Goal: Information Seeking & Learning: Learn about a topic

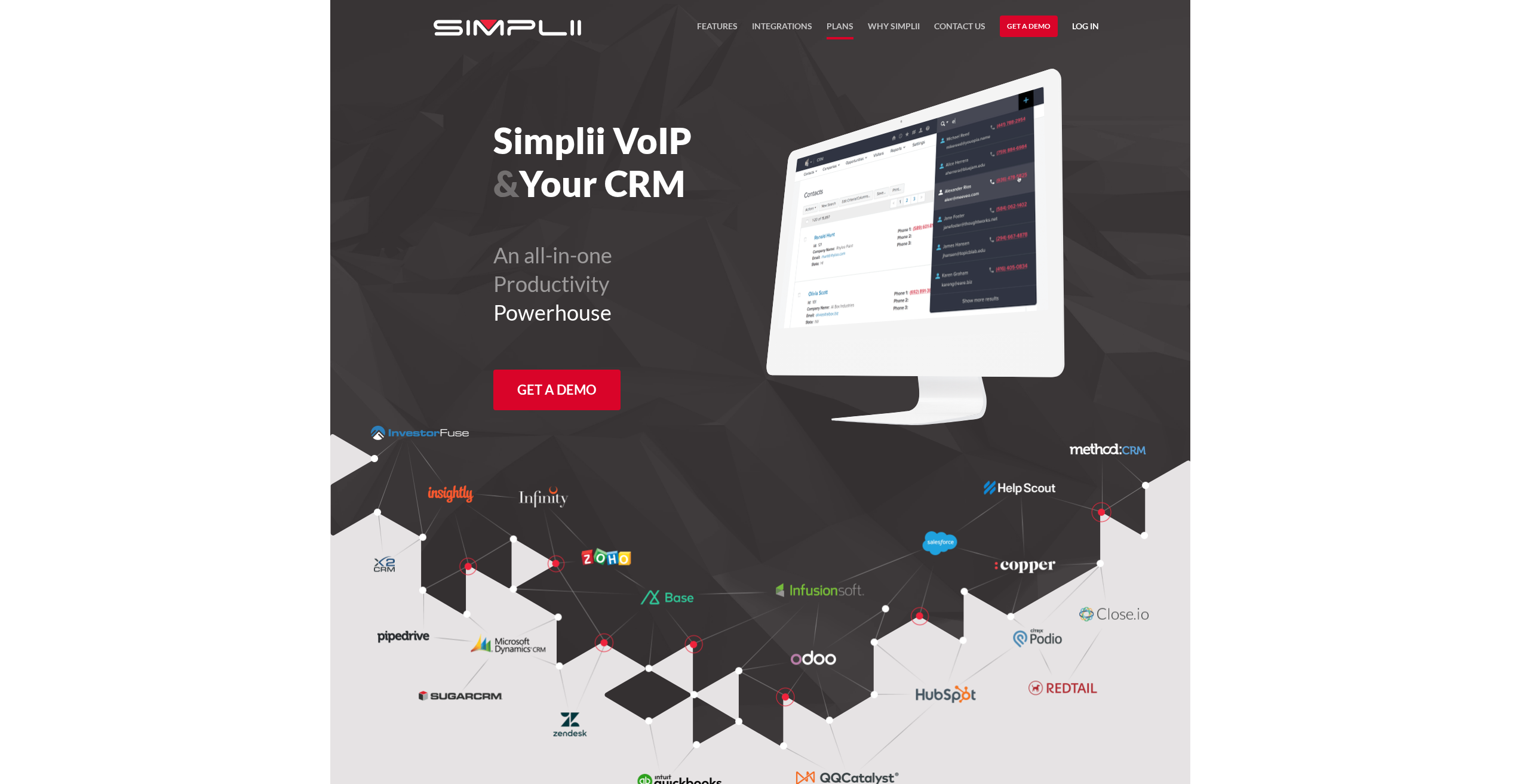
click at [841, 32] on link "Plans" at bounding box center [840, 29] width 27 height 20
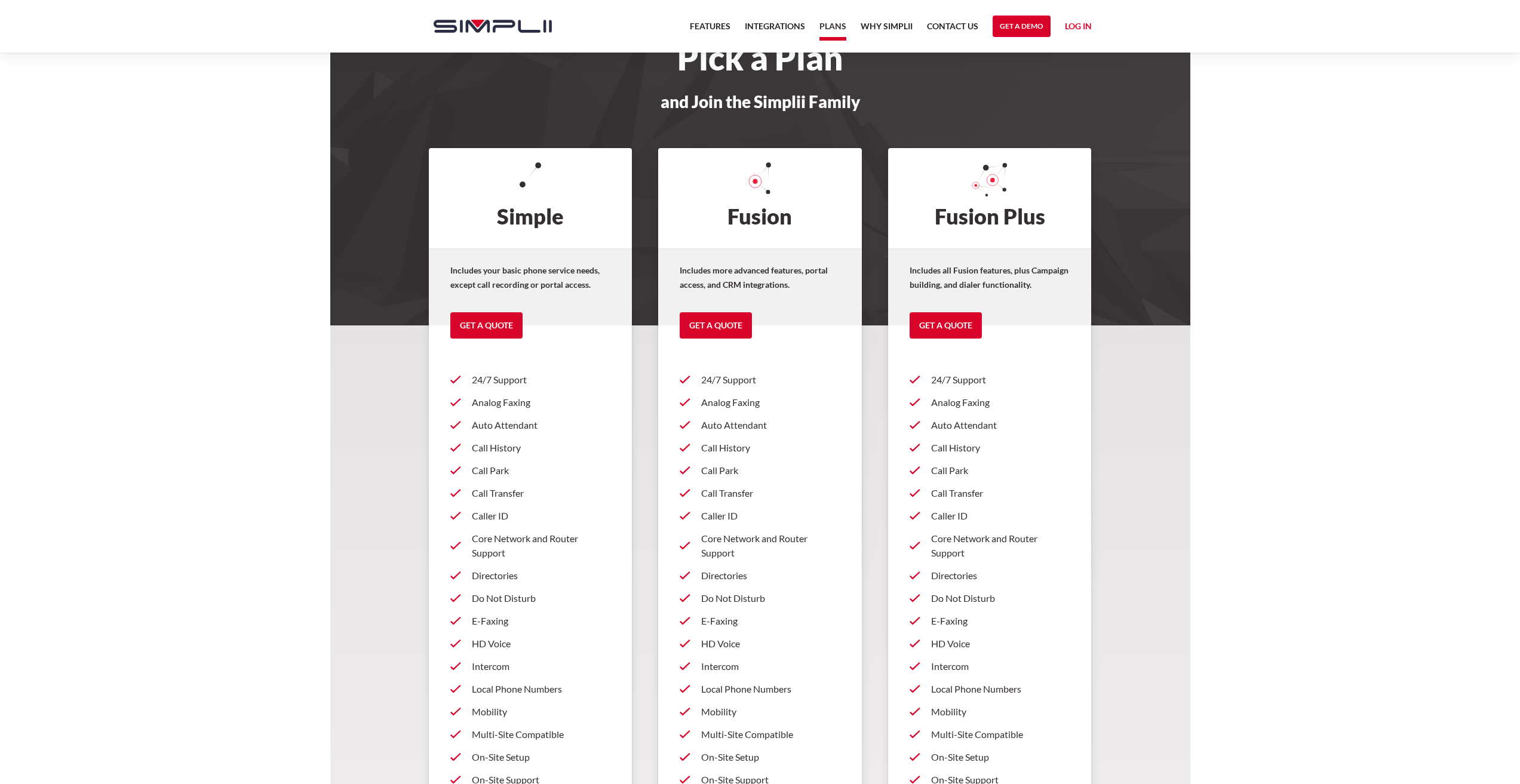
scroll to position [19, 0]
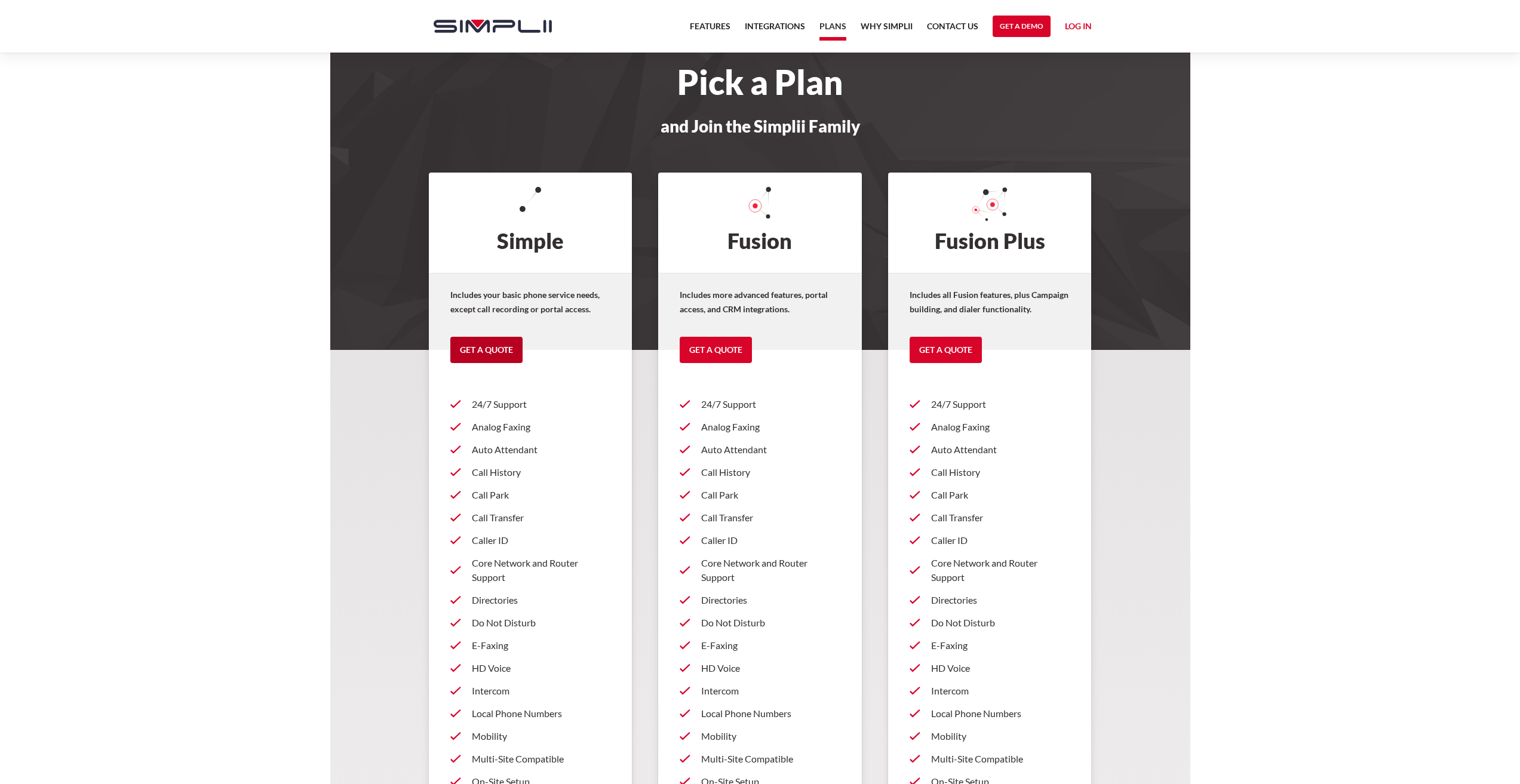
click at [488, 348] on link "Get a Quote" at bounding box center [486, 350] width 72 height 26
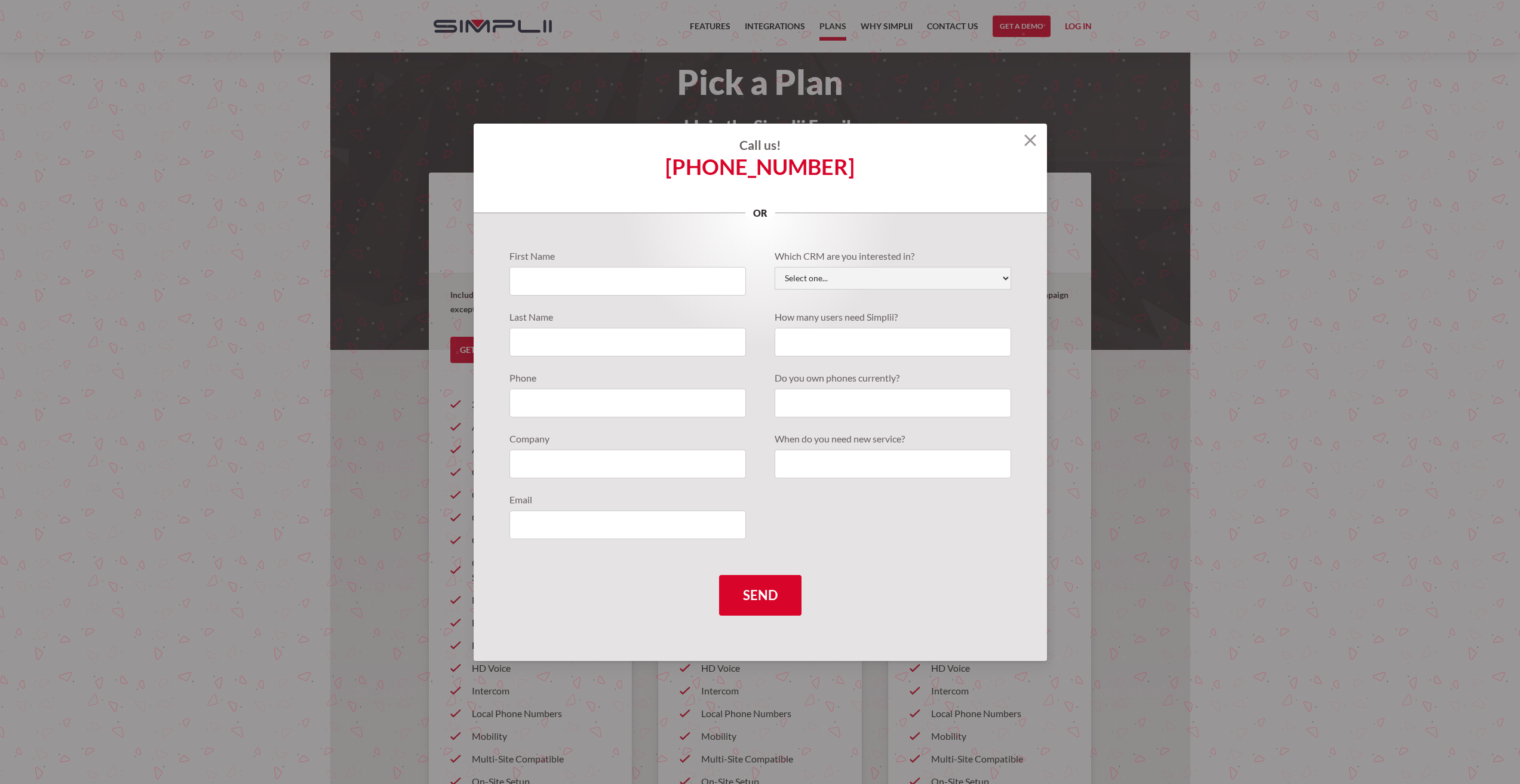
click at [1026, 140] on img at bounding box center [1030, 141] width 12 height 12
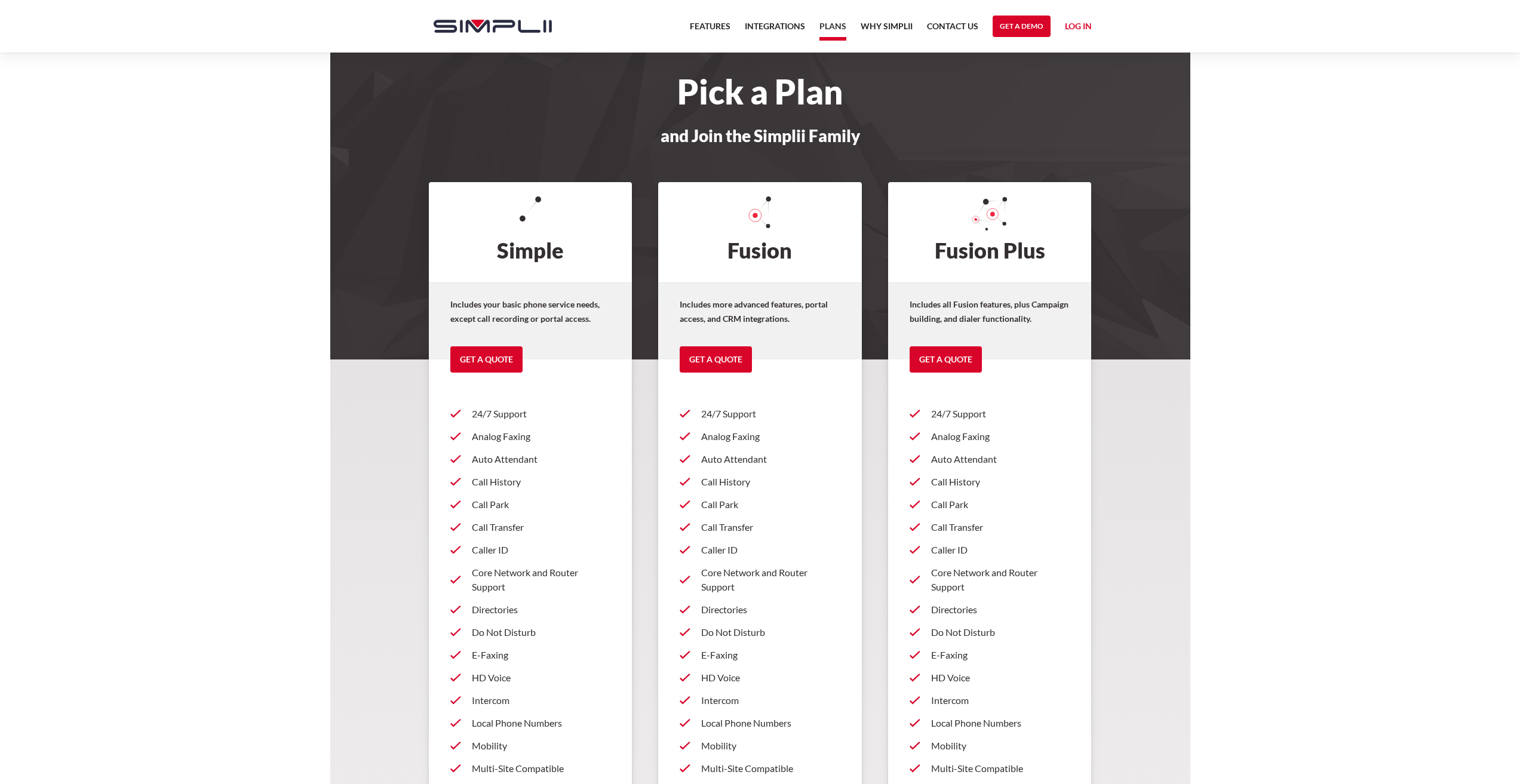
scroll to position [0, 0]
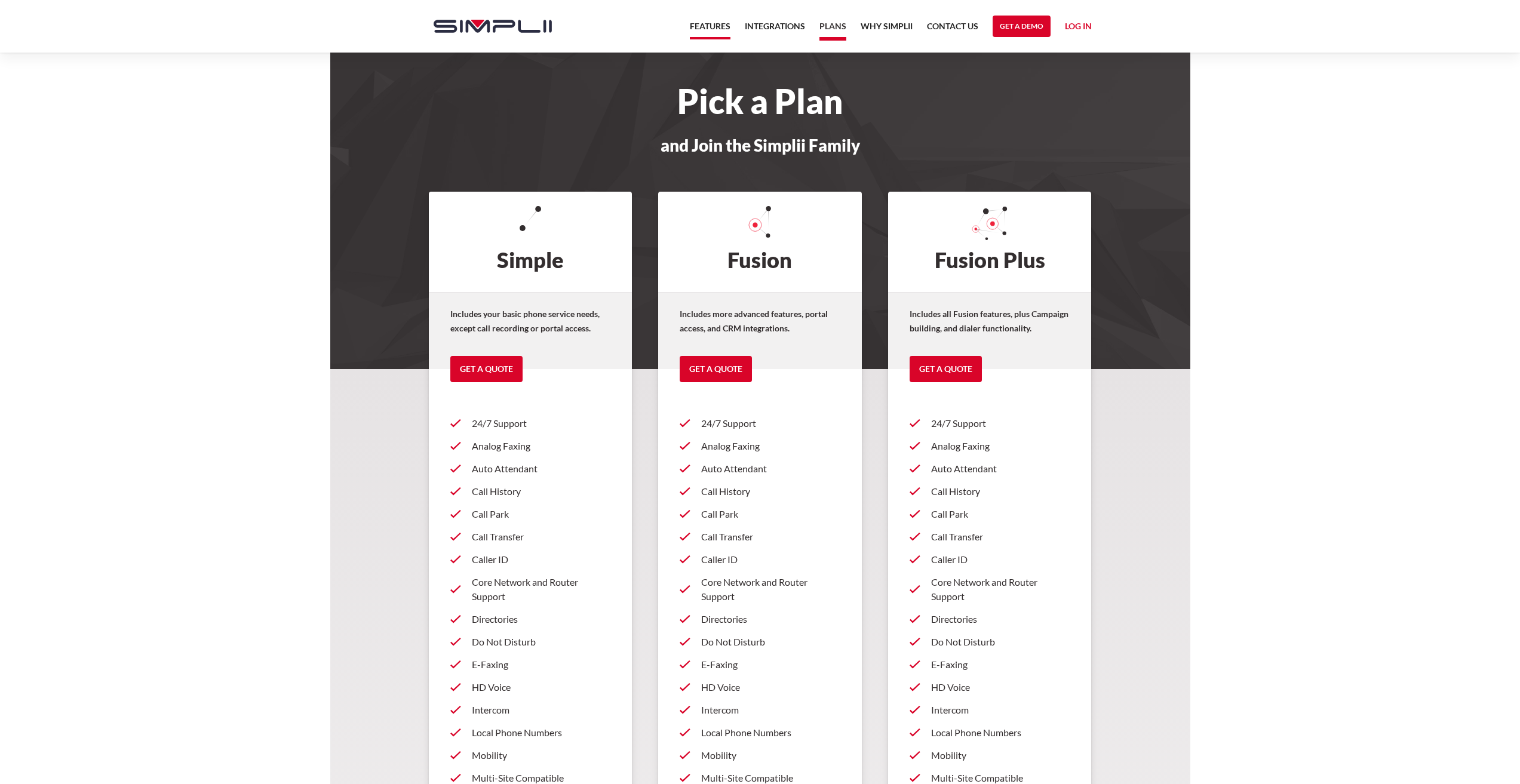
click at [724, 27] on link "Features" at bounding box center [710, 29] width 41 height 20
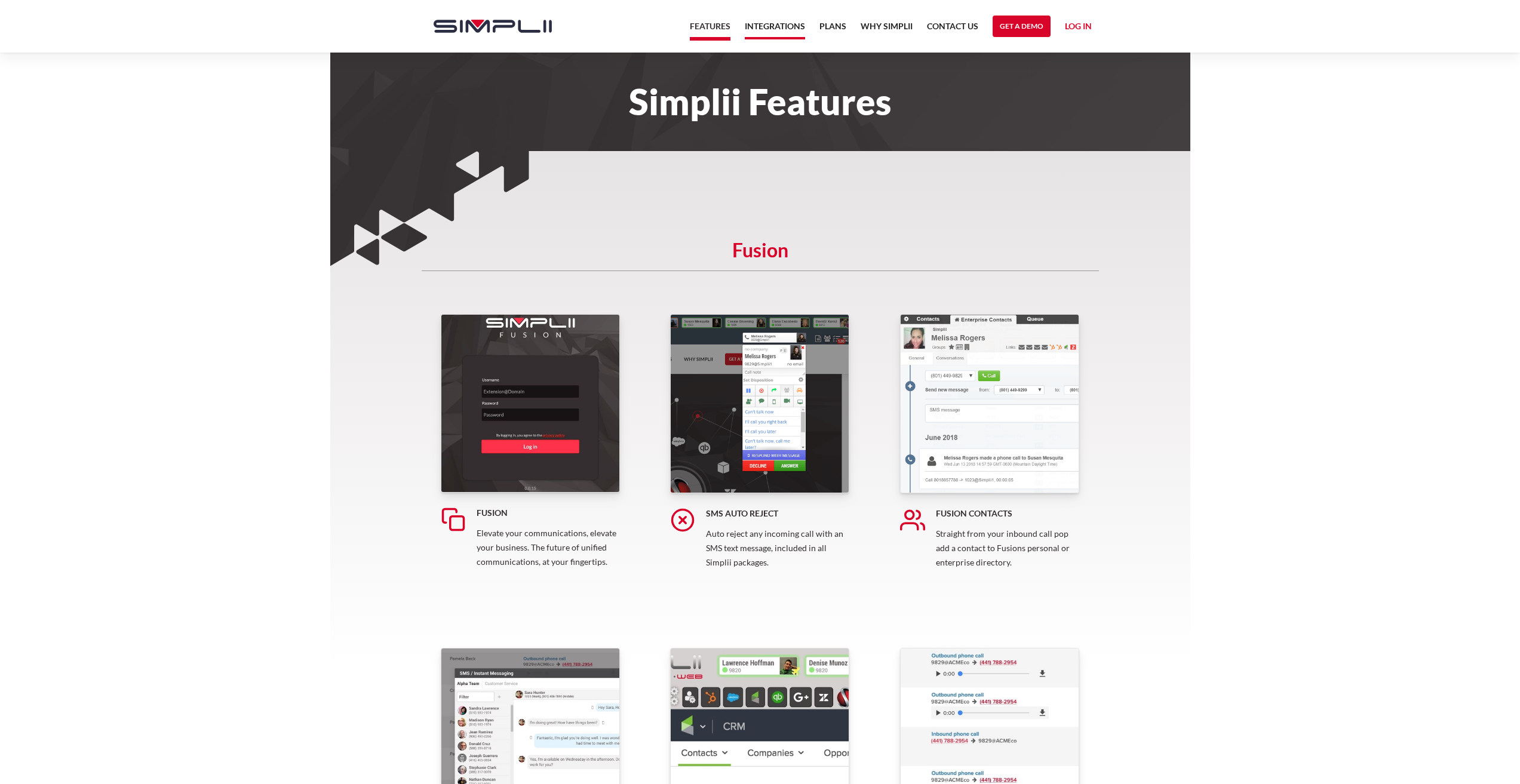
click at [776, 24] on link "Integrations" at bounding box center [774, 29] width 60 height 20
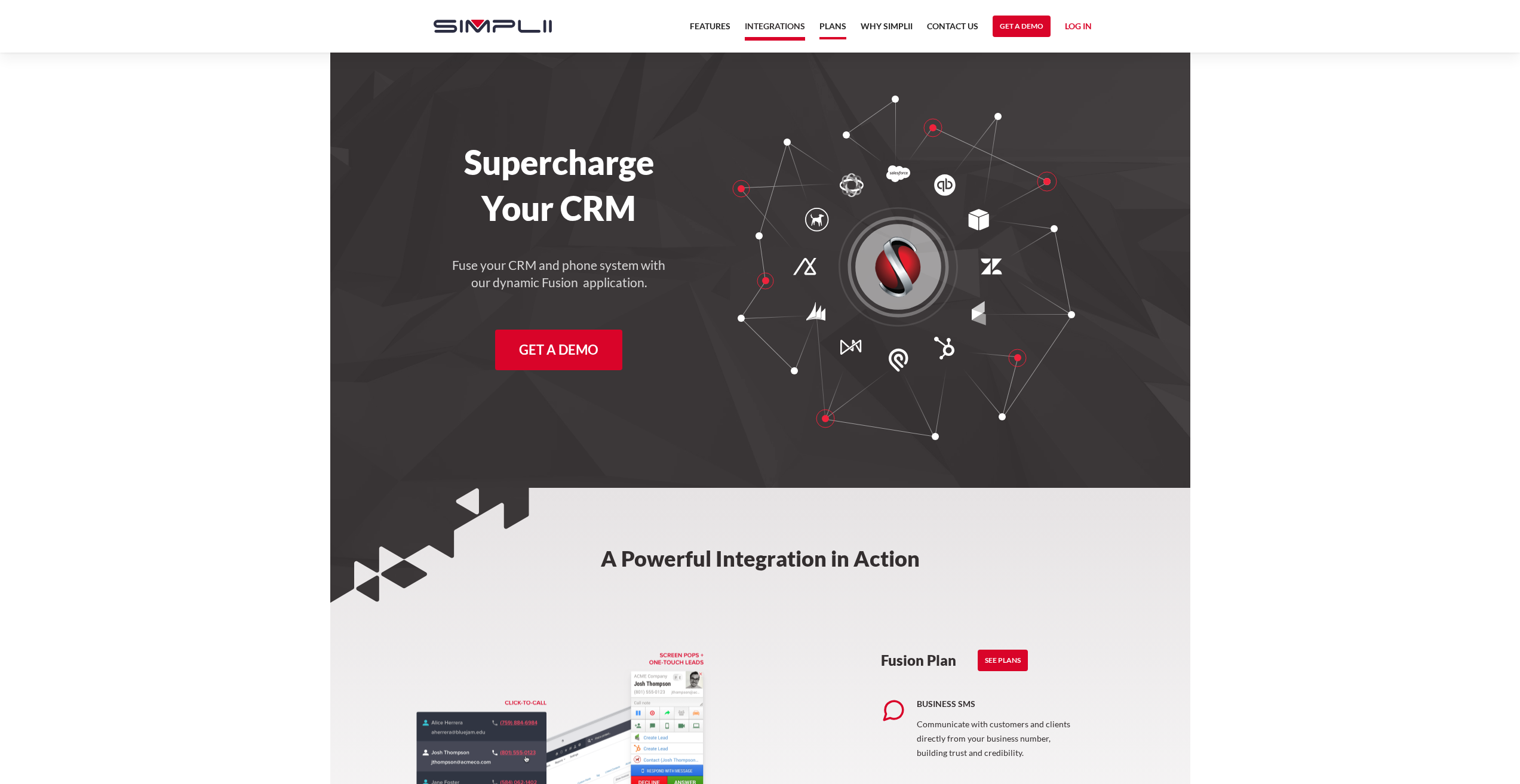
click at [836, 28] on link "Plans" at bounding box center [833, 29] width 27 height 20
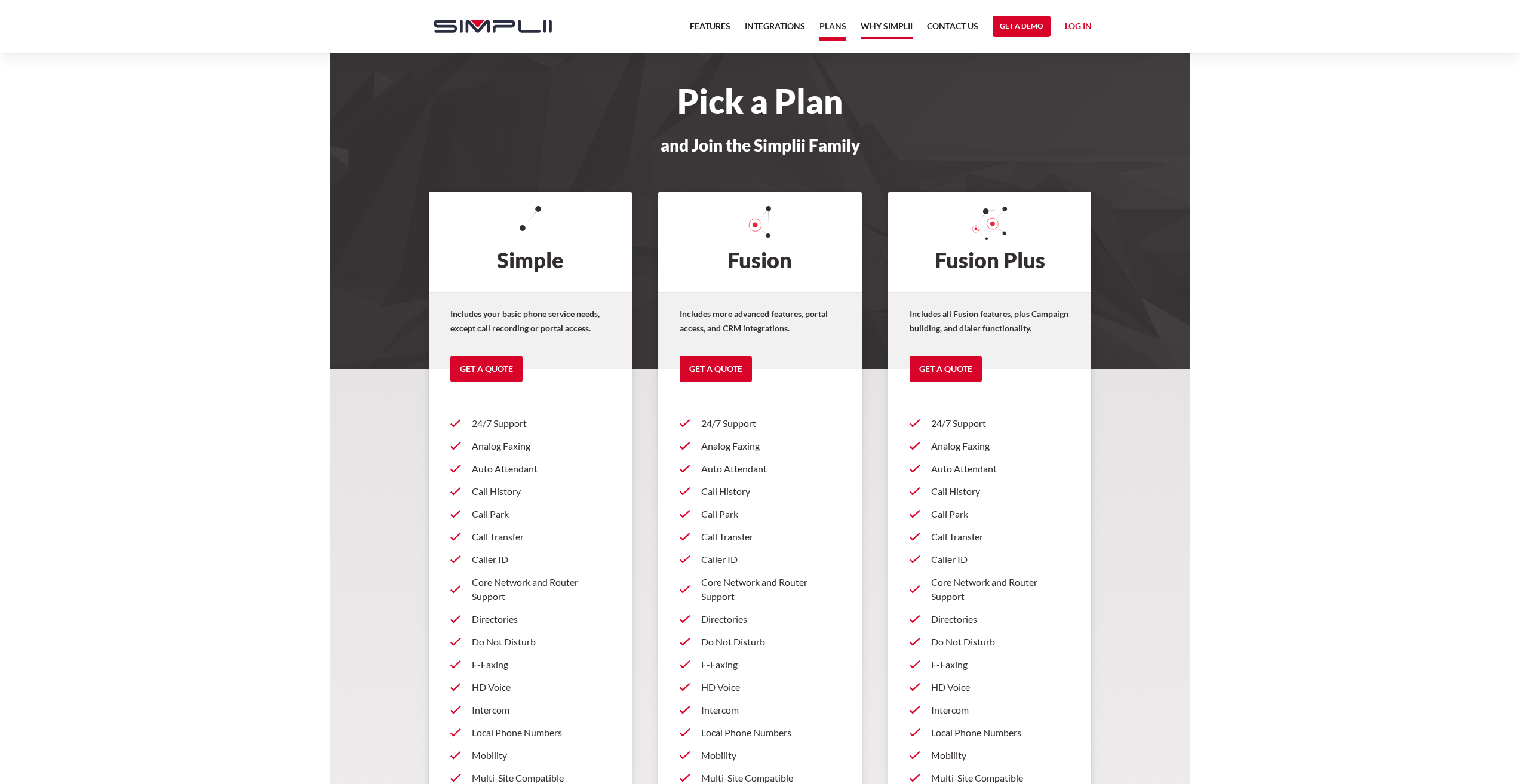
click at [895, 28] on link "Why Simplii" at bounding box center [886, 29] width 52 height 20
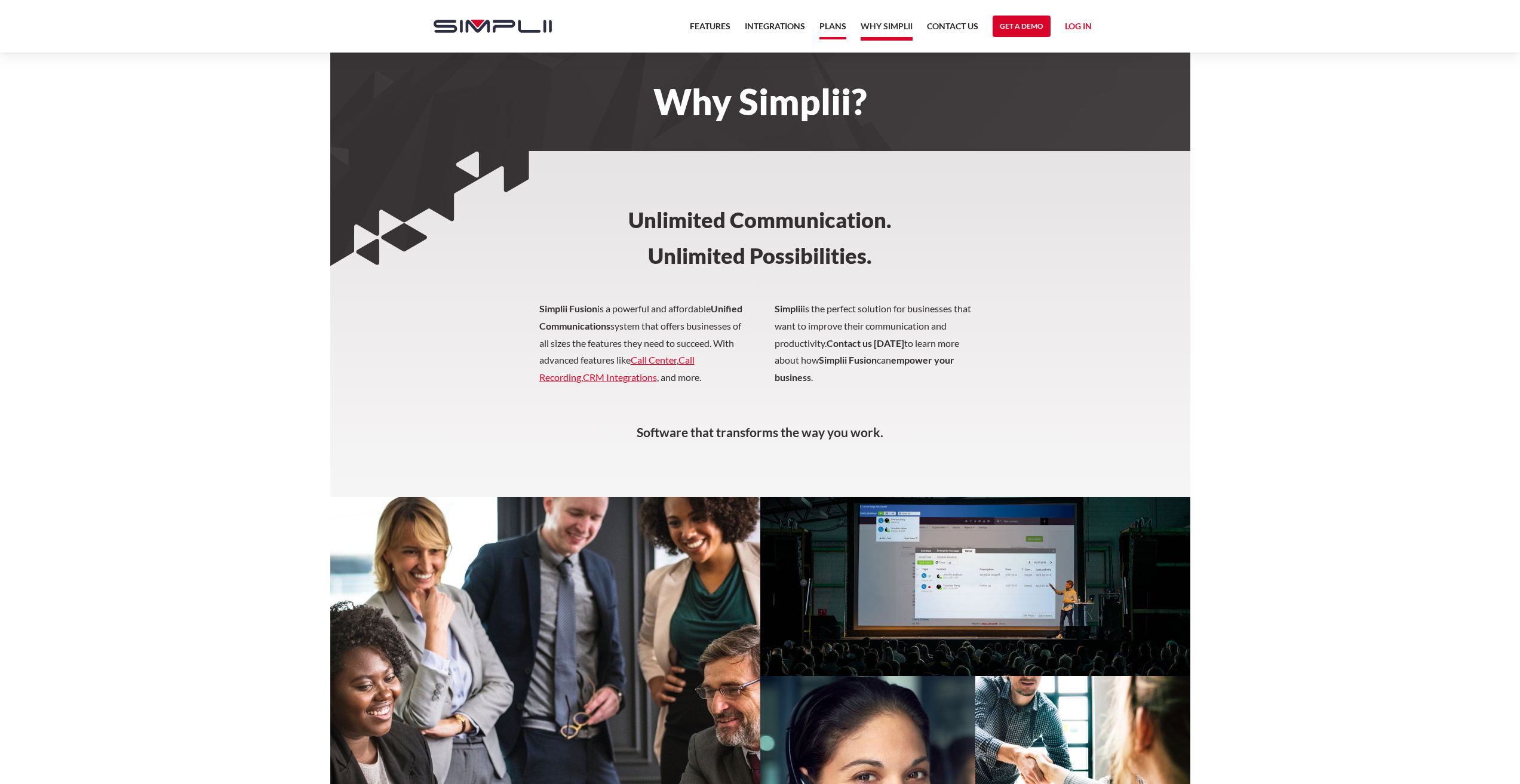
click at [845, 28] on link "Plans" at bounding box center [833, 29] width 27 height 20
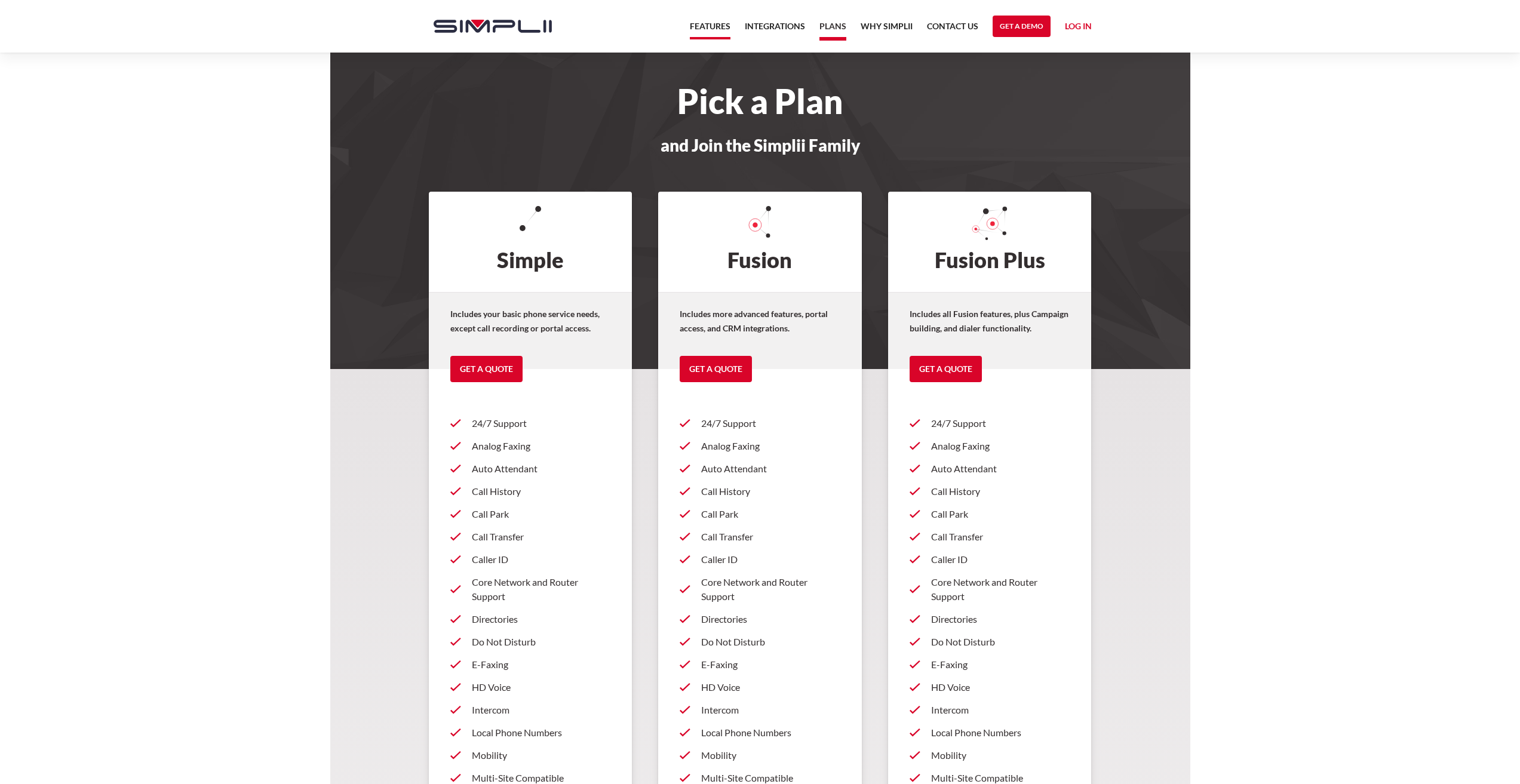
click at [716, 31] on link "Features" at bounding box center [710, 29] width 41 height 20
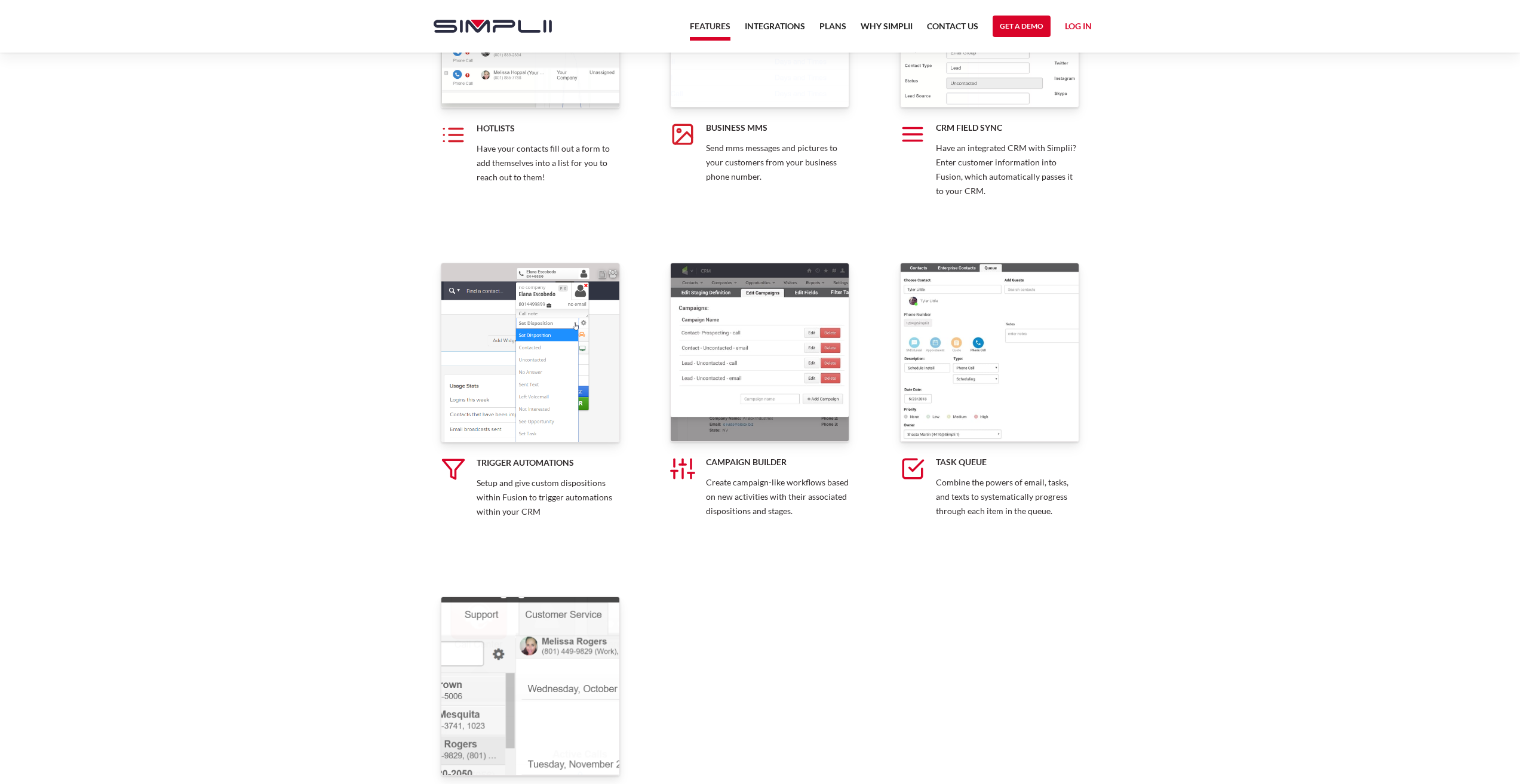
scroll to position [2270, 0]
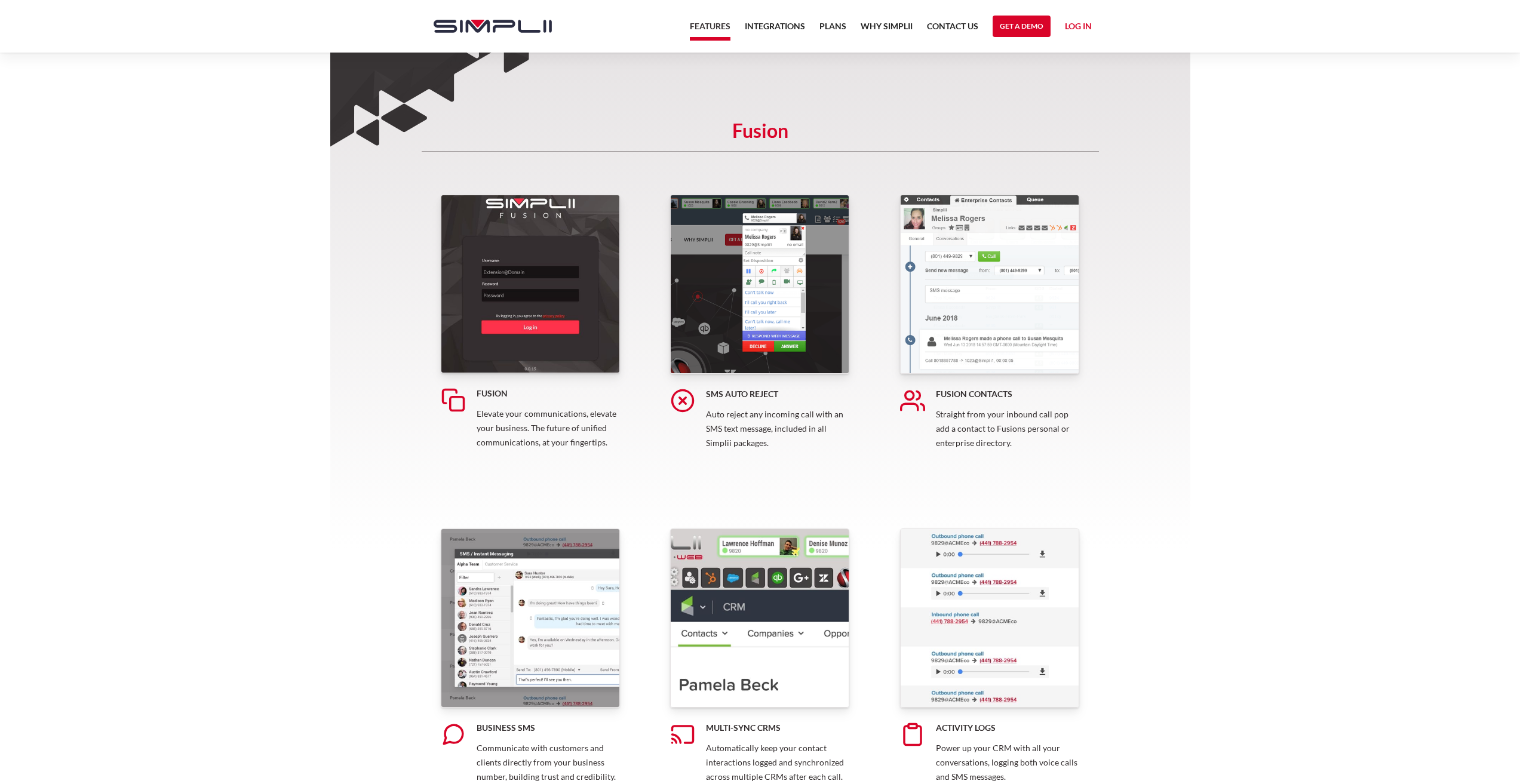
scroll to position [0, 0]
